Goal: Transaction & Acquisition: Purchase product/service

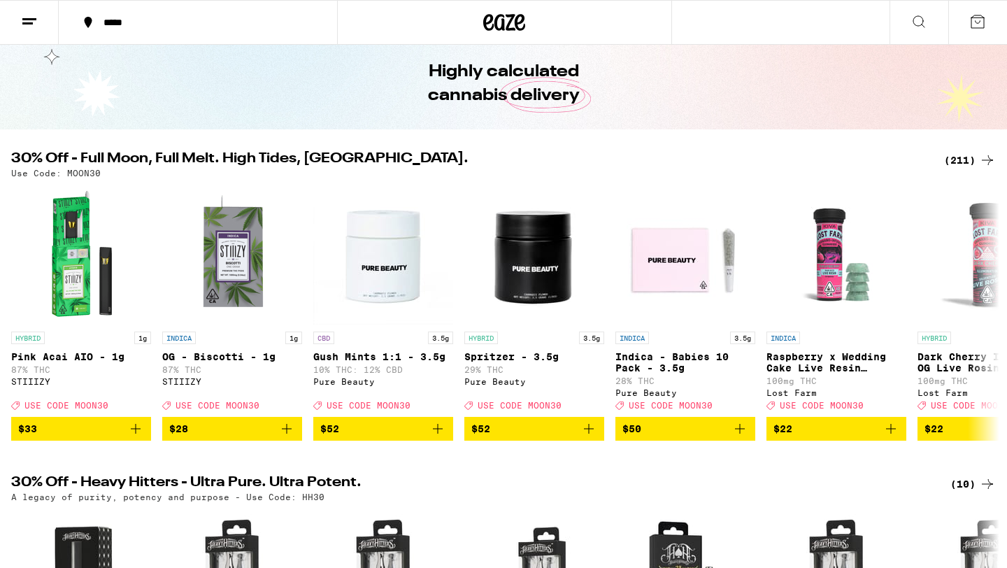
scroll to position [8, 0]
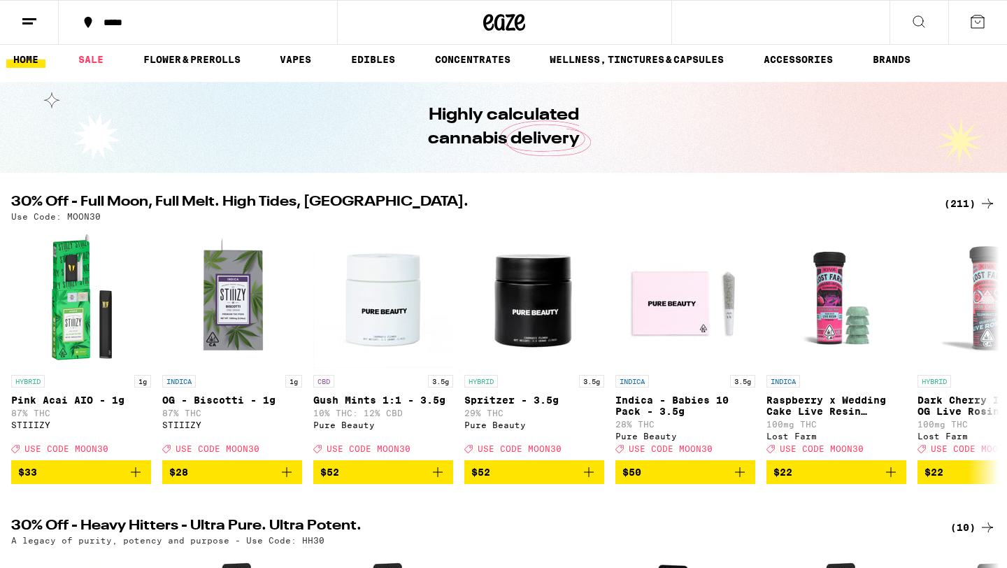
click at [963, 210] on div "(211)" at bounding box center [970, 203] width 52 height 17
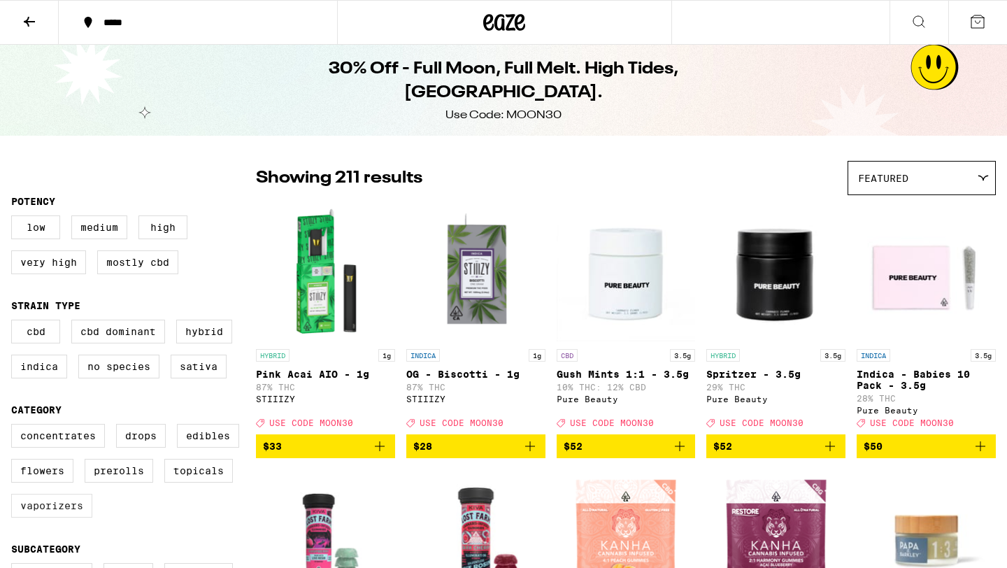
click at [71, 518] on label "Vaporizers" at bounding box center [51, 506] width 81 height 24
click at [15, 427] on input "Vaporizers" at bounding box center [14, 426] width 1 height 1
checkbox input "true"
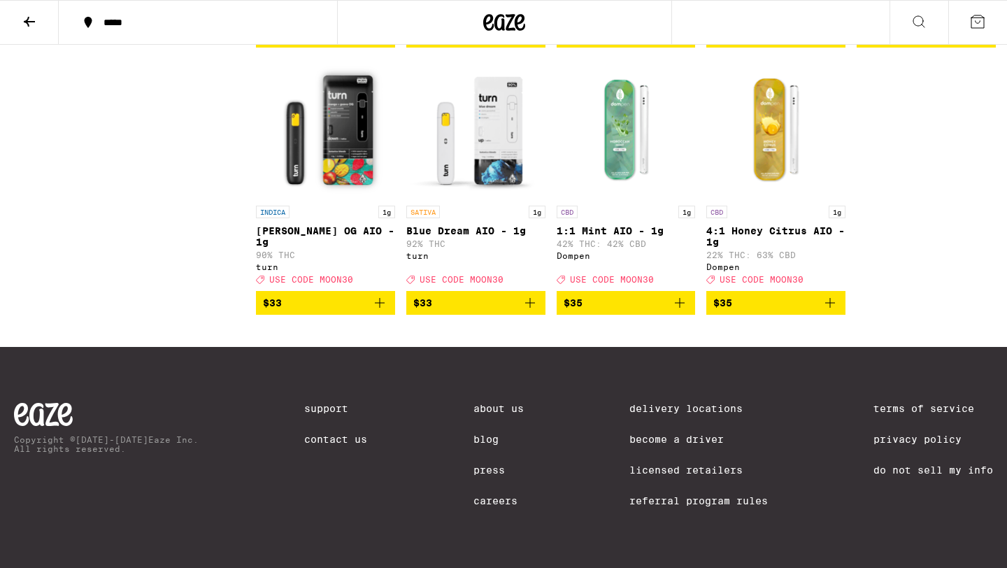
scroll to position [2355, 0]
